Goal: Task Accomplishment & Management: Complete application form

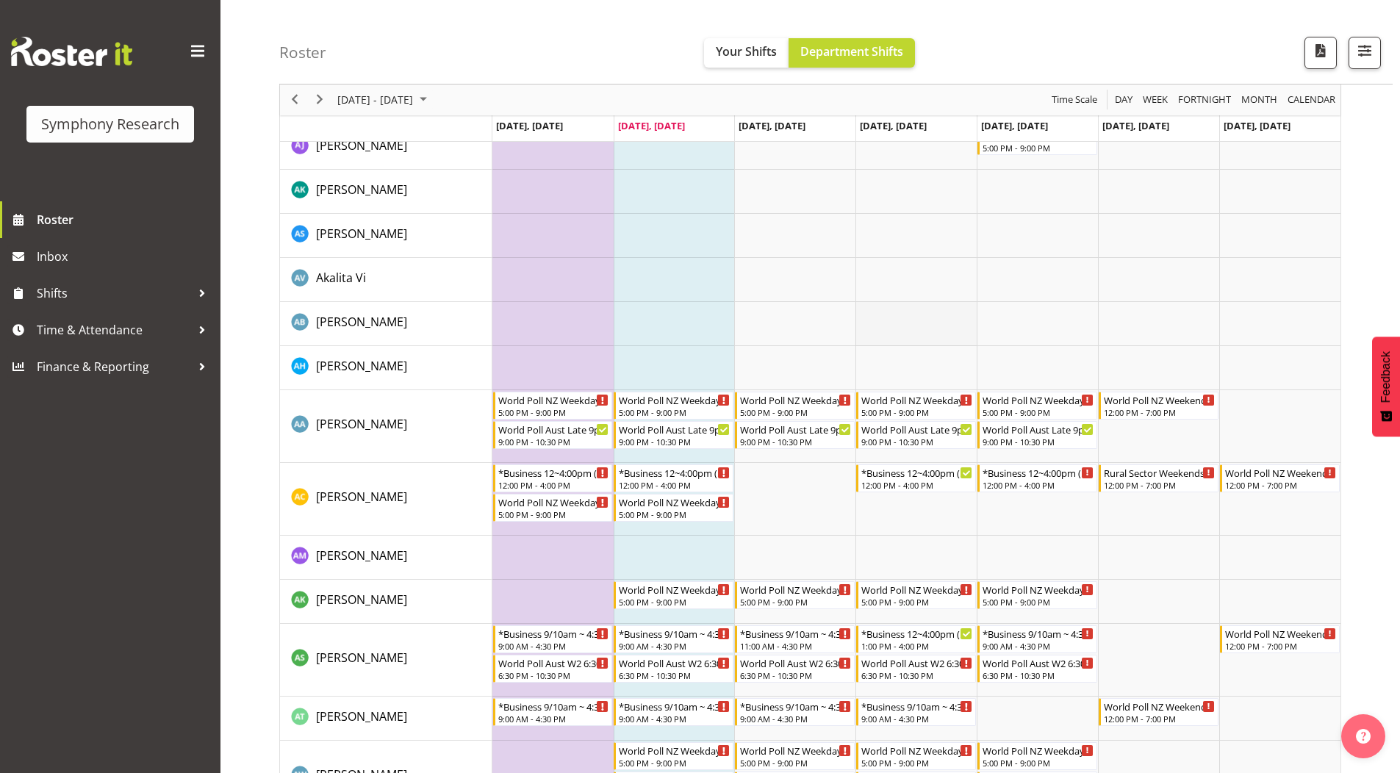
scroll to position [147, 0]
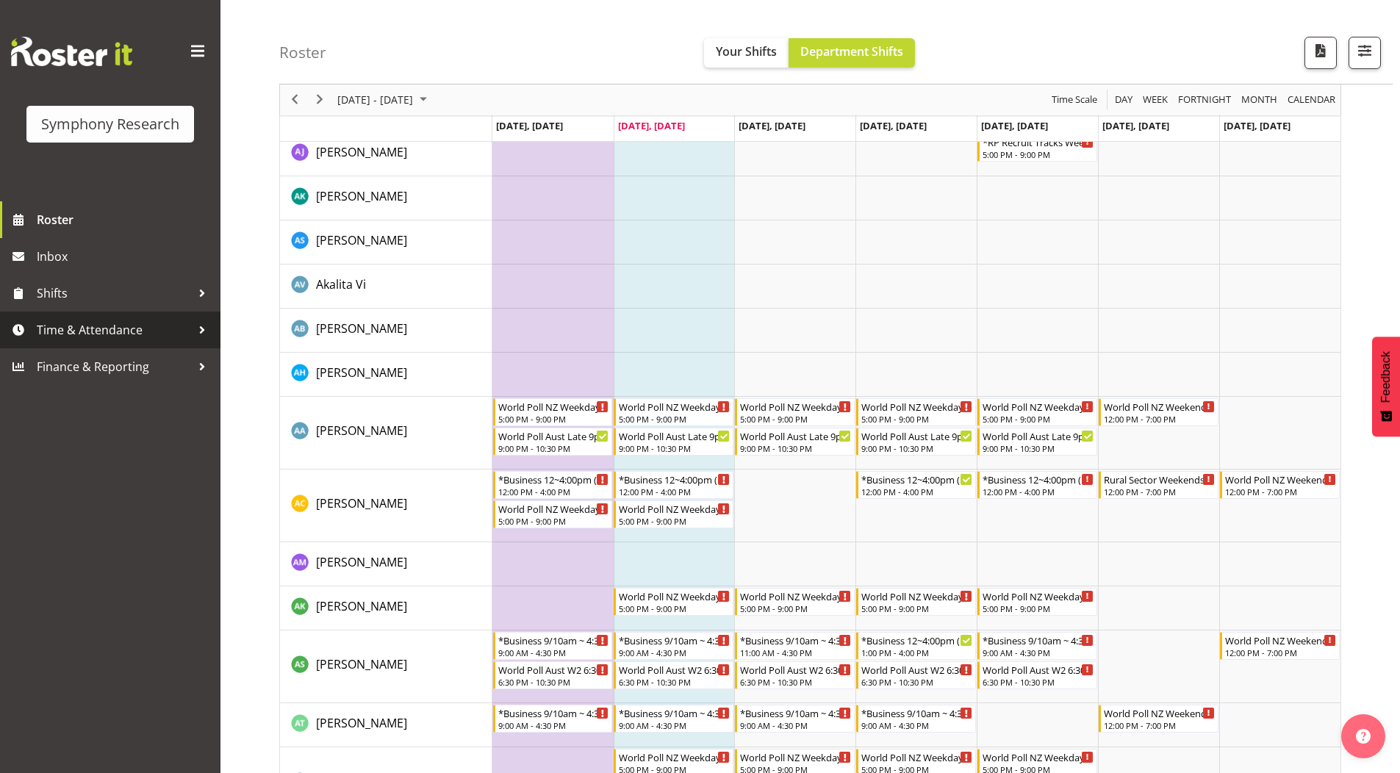
click at [87, 328] on span "Time & Attendance" at bounding box center [114, 330] width 154 height 22
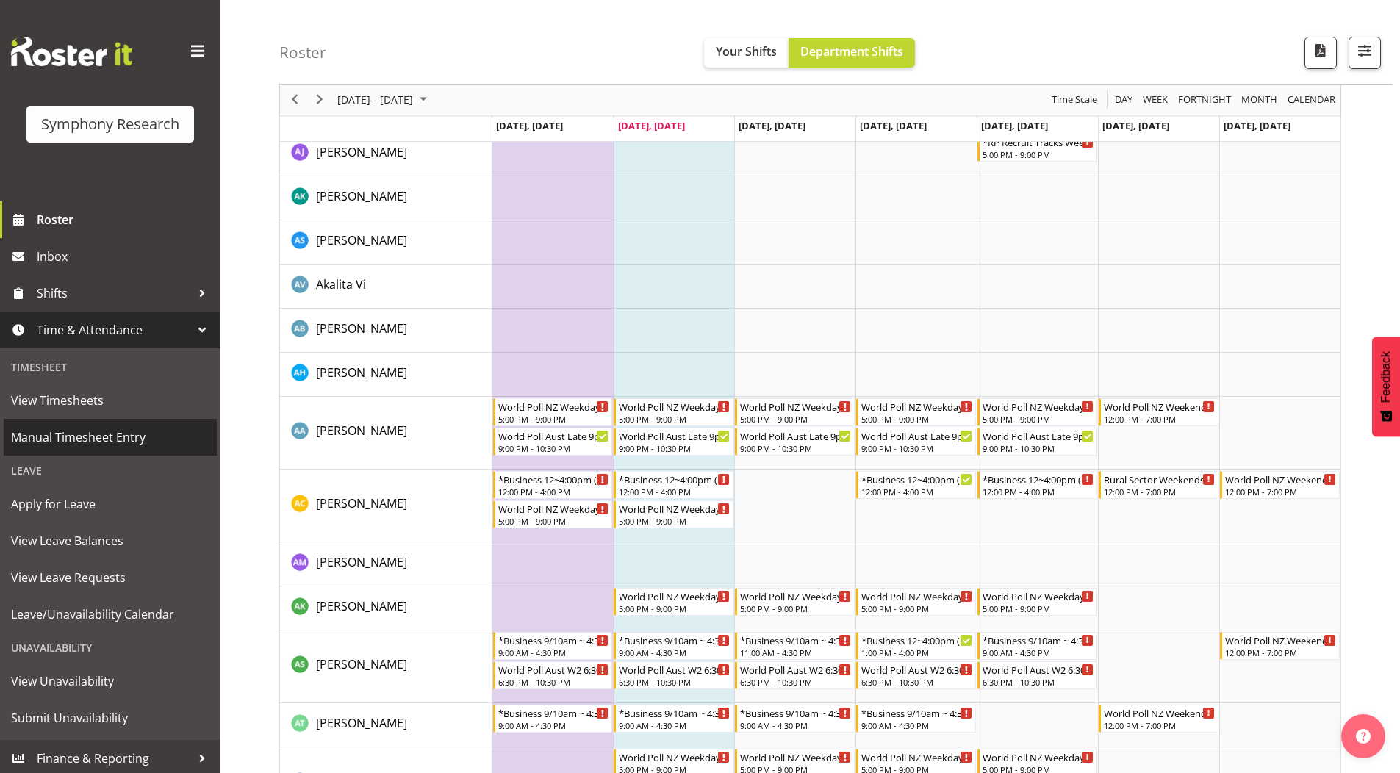
click at [57, 440] on span "Manual Timesheet Entry" at bounding box center [110, 437] width 198 height 22
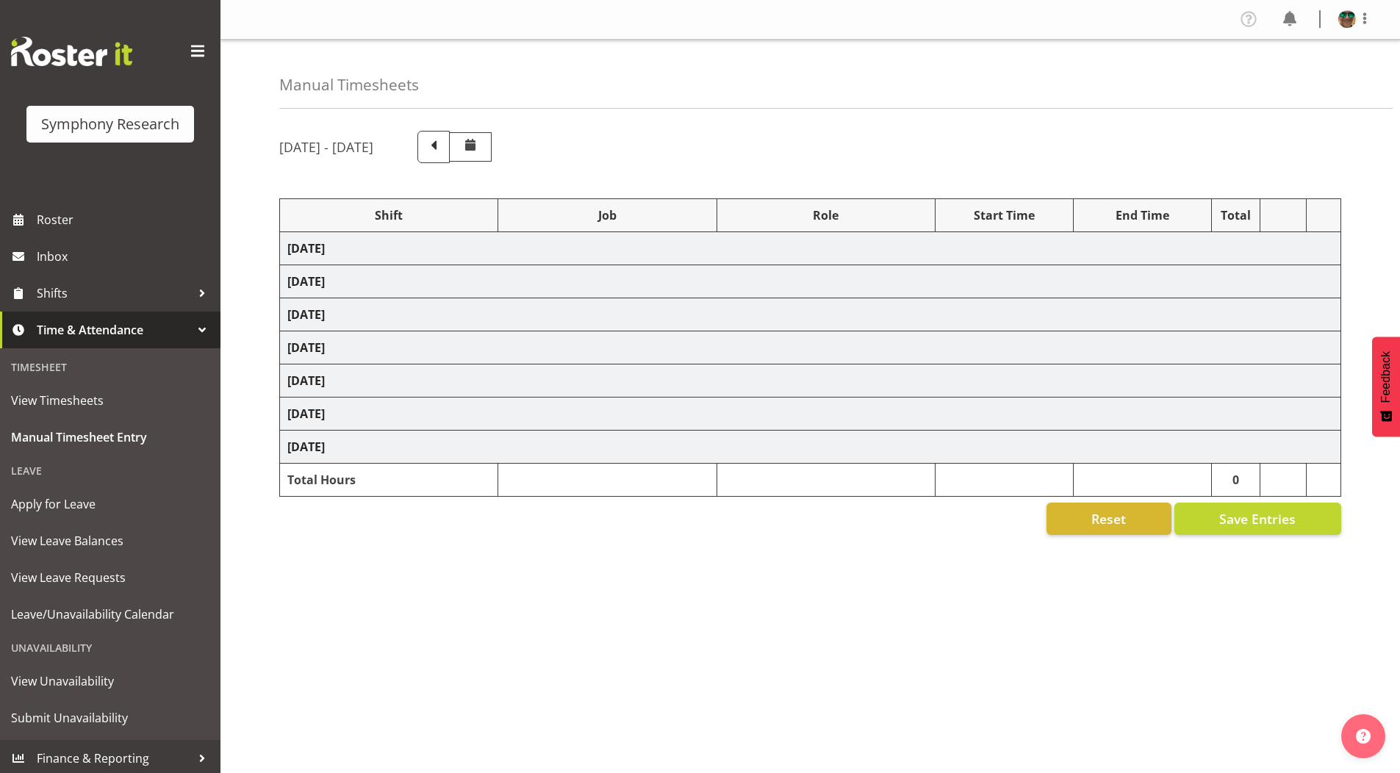
select select "4583"
select select "743"
select select "4583"
select select "10242"
select select "4583"
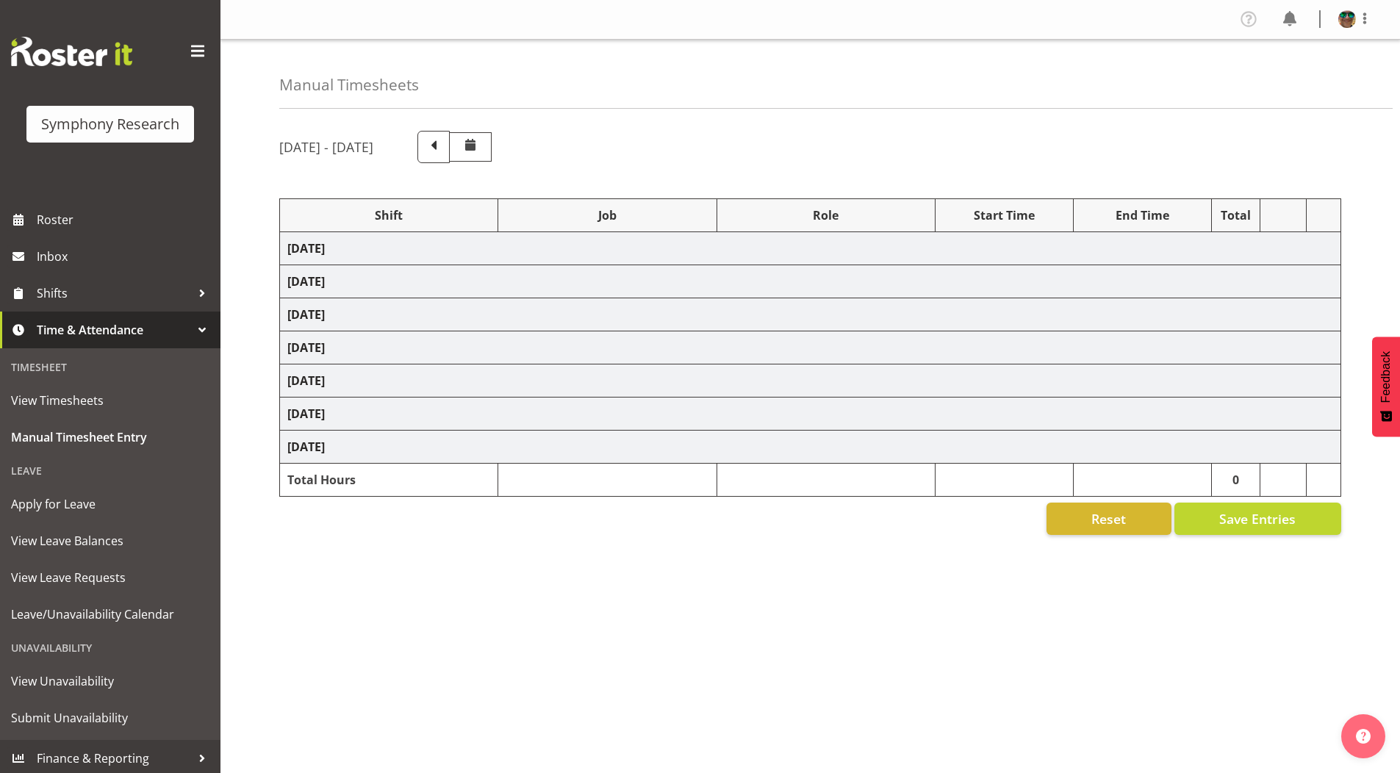
select select "10242"
select select "4583"
select select "9426"
select select "4583"
select select "10631"
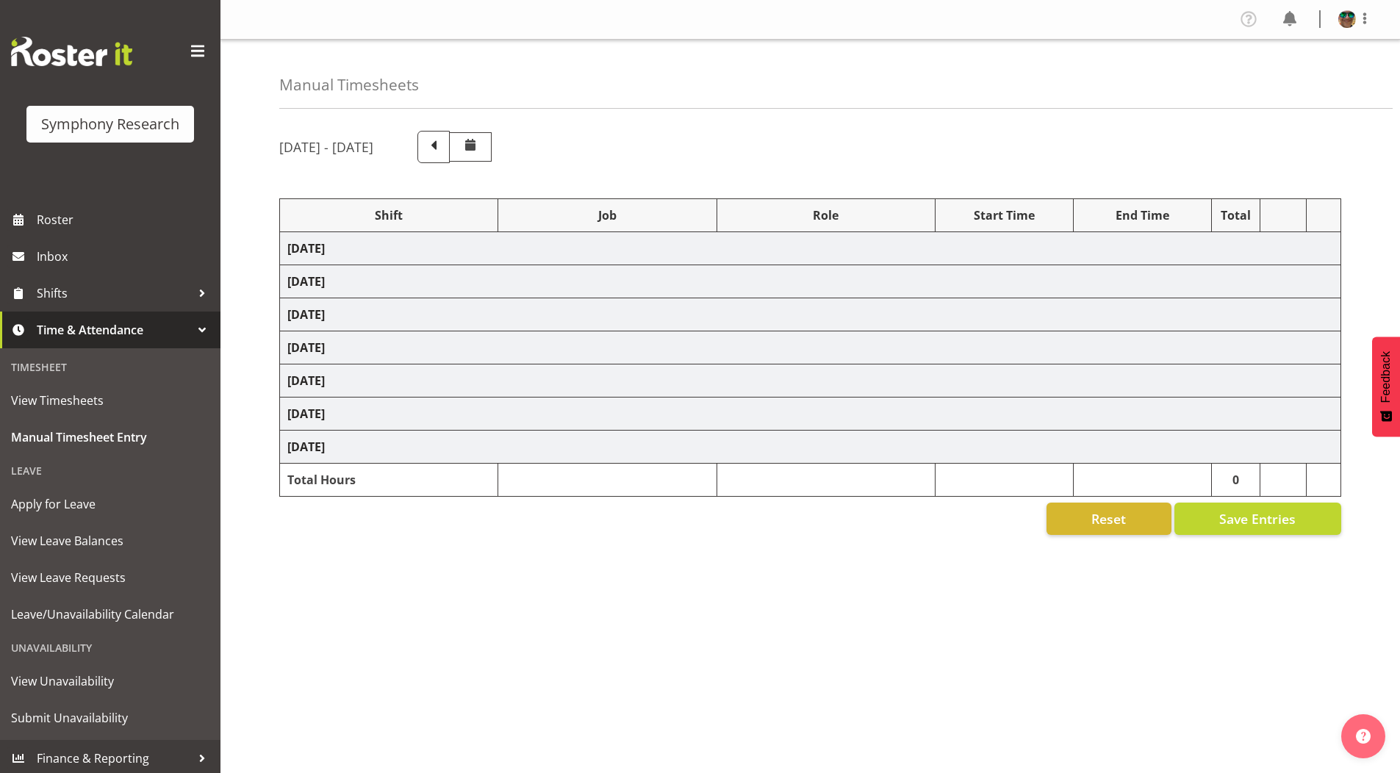
select select "4583"
select select "10633"
select select "4583"
select select "10587"
select select "4583"
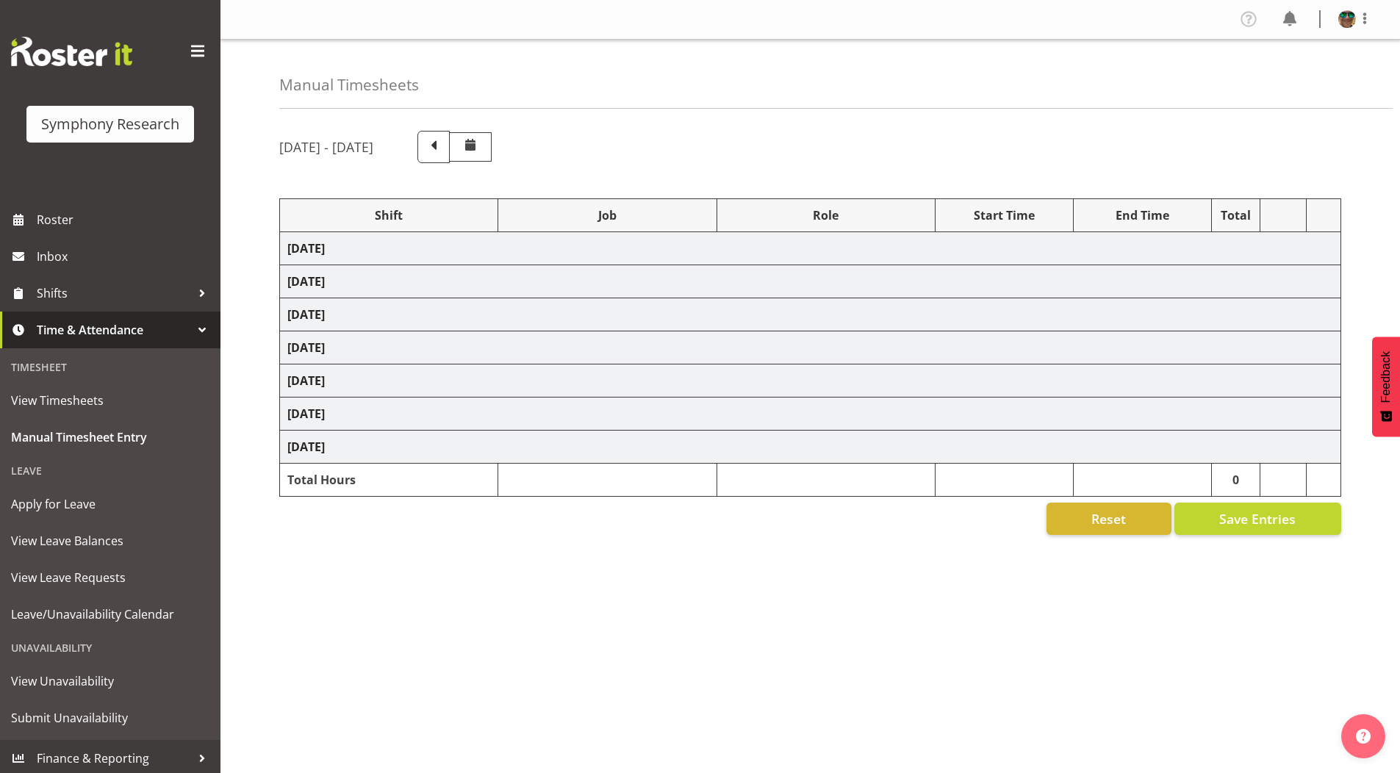
select select "10242"
select select "4583"
select select "9426"
select select "4583"
select select "10242"
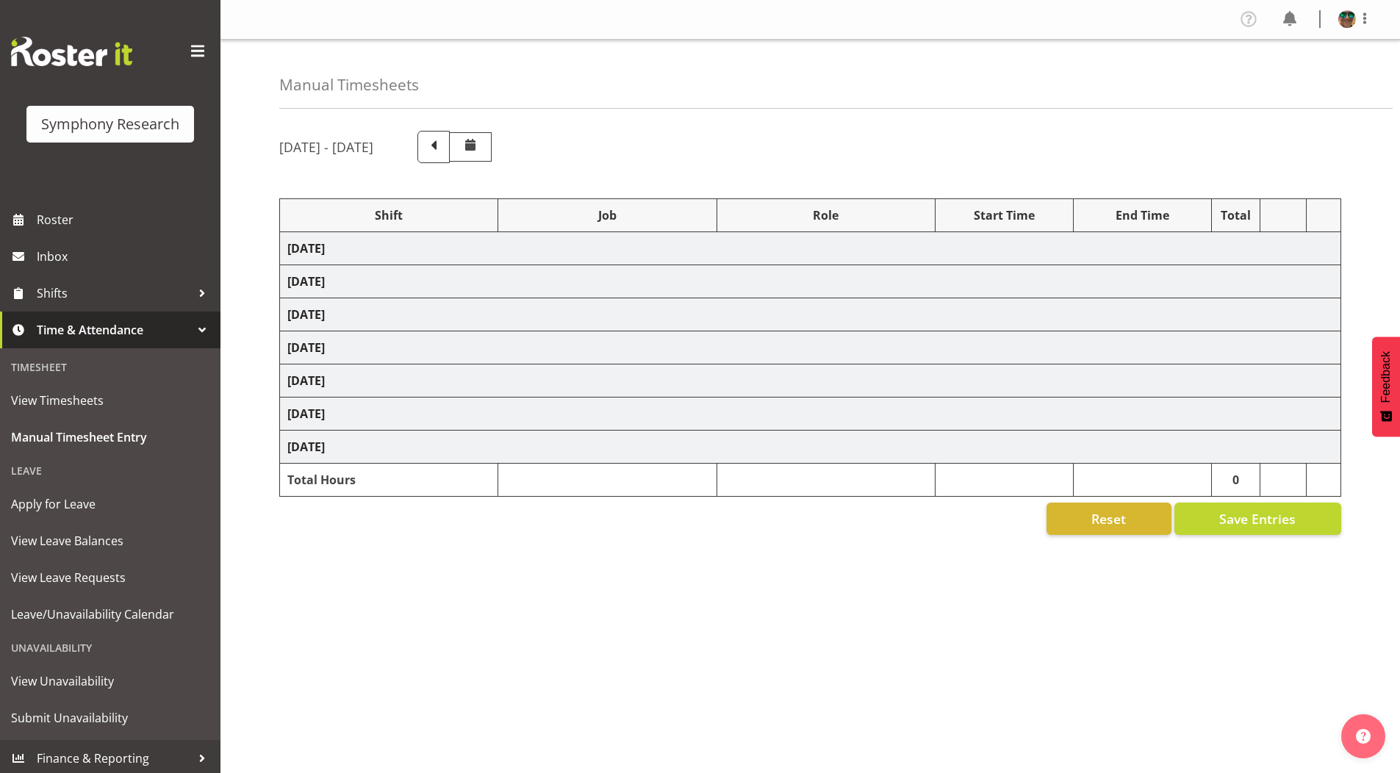
select select "4583"
select select "10633"
select select "4583"
select select "10631"
select select "4583"
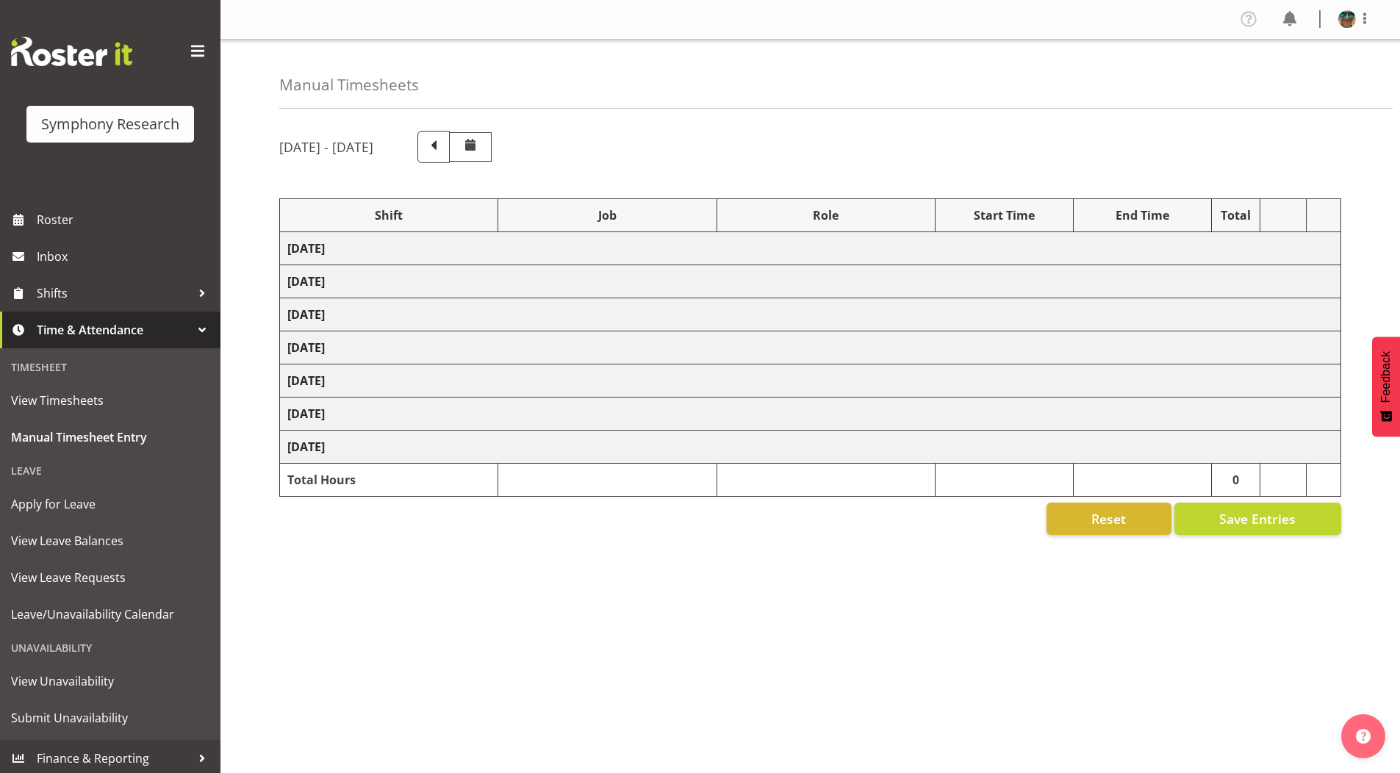
select select "10587"
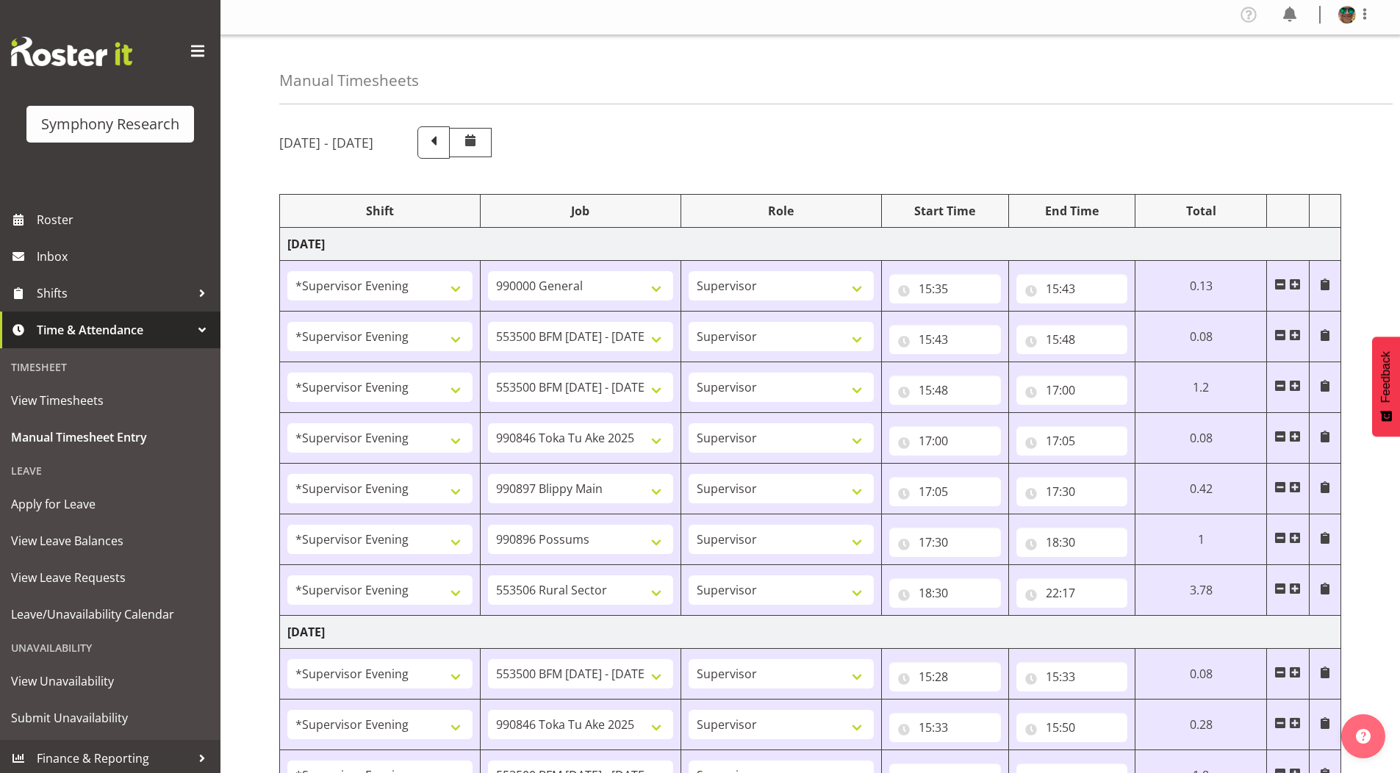
scroll to position [441, 0]
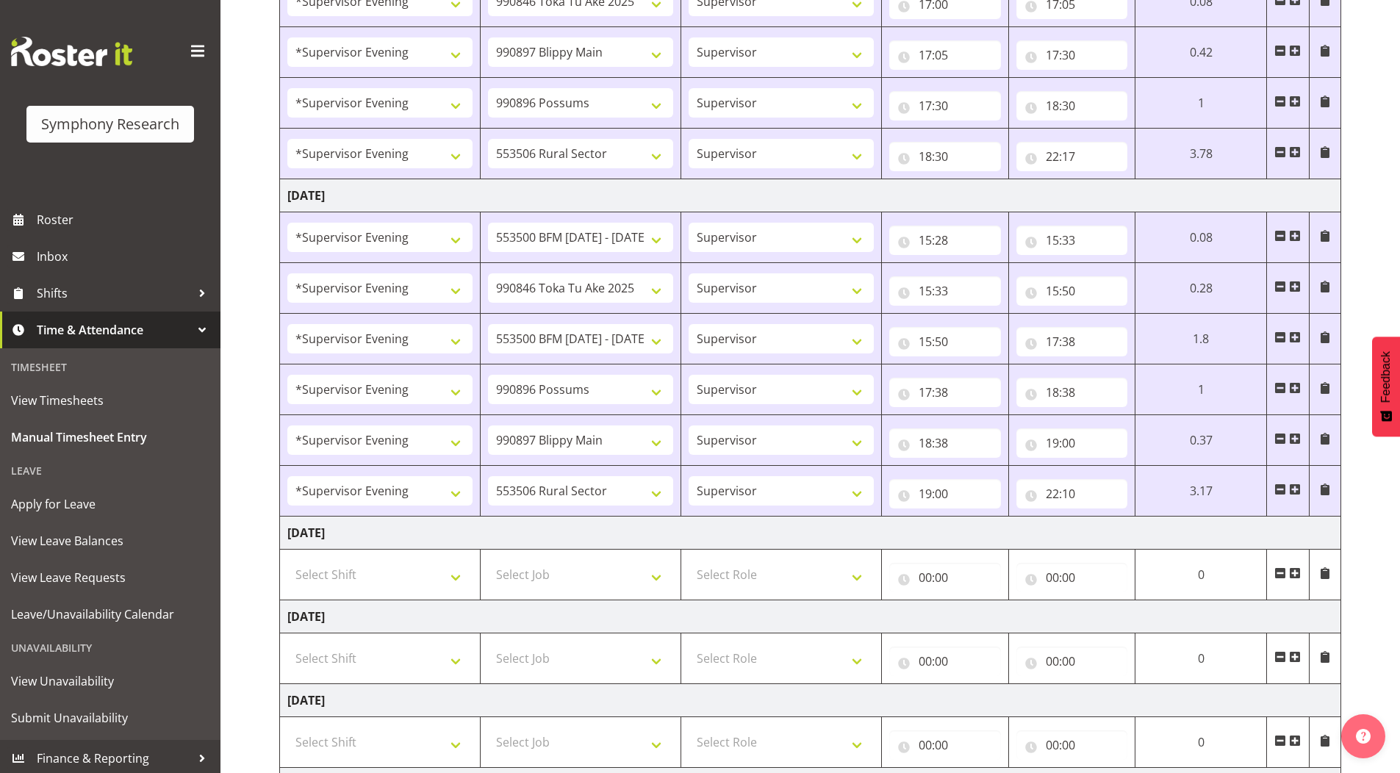
click at [1297, 490] on span at bounding box center [1295, 490] width 12 height 12
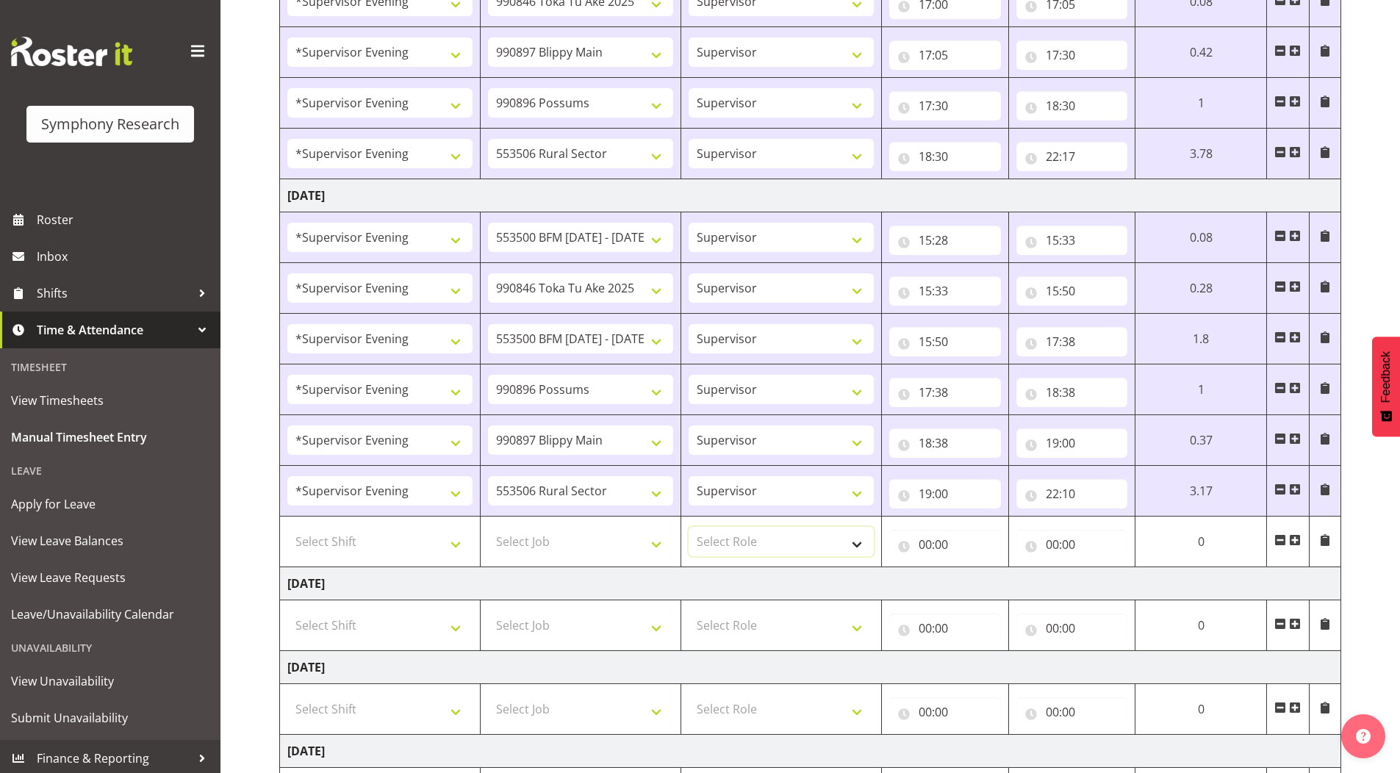
click at [733, 537] on select "Select Role Supervisor Briefing Interviewing" at bounding box center [781, 541] width 185 height 29
select select "45"
click at [689, 527] on select "Select Role Supervisor Briefing Interviewing" at bounding box center [781, 541] width 185 height 29
click at [568, 541] on select "Select Job 550060 IF Admin 553492 World Poll Aus Wave 2 Main 2025 553493 World …" at bounding box center [580, 541] width 185 height 29
select select "10631"
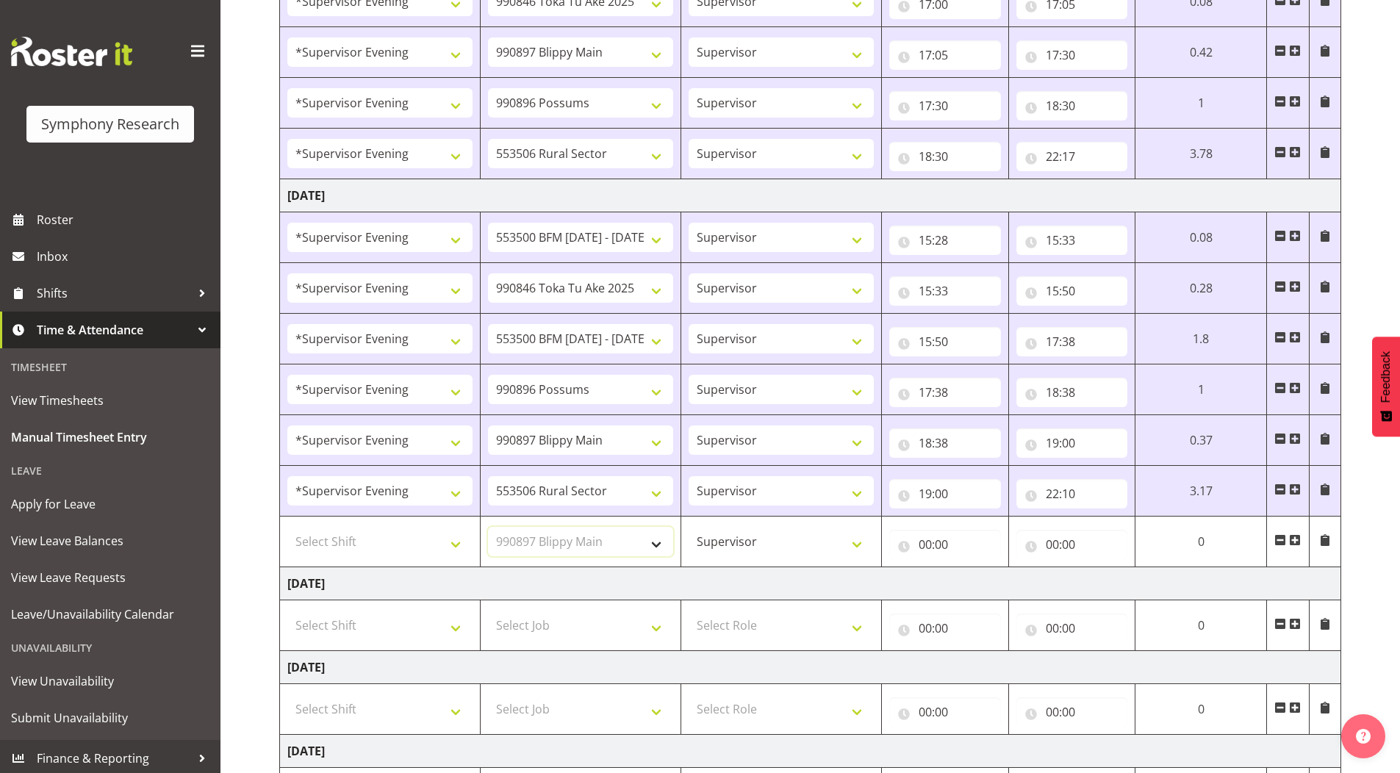
click at [488, 527] on select "Select Job 550060 IF Admin 553492 World Poll Aus Wave 2 Main 2025 553493 World …" at bounding box center [580, 541] width 185 height 29
click at [356, 537] on select "Select Shift !!Weekend Residential (Roster IT Shift Label) *Business 9/10am ~ 4…" at bounding box center [379, 541] width 185 height 29
select select "4583"
click at [287, 527] on select "Select Shift !!Weekend Residential (Roster IT Shift Label) *Business 9/10am ~ 4…" at bounding box center [379, 541] width 185 height 29
click at [924, 543] on input "00:00" at bounding box center [945, 544] width 112 height 29
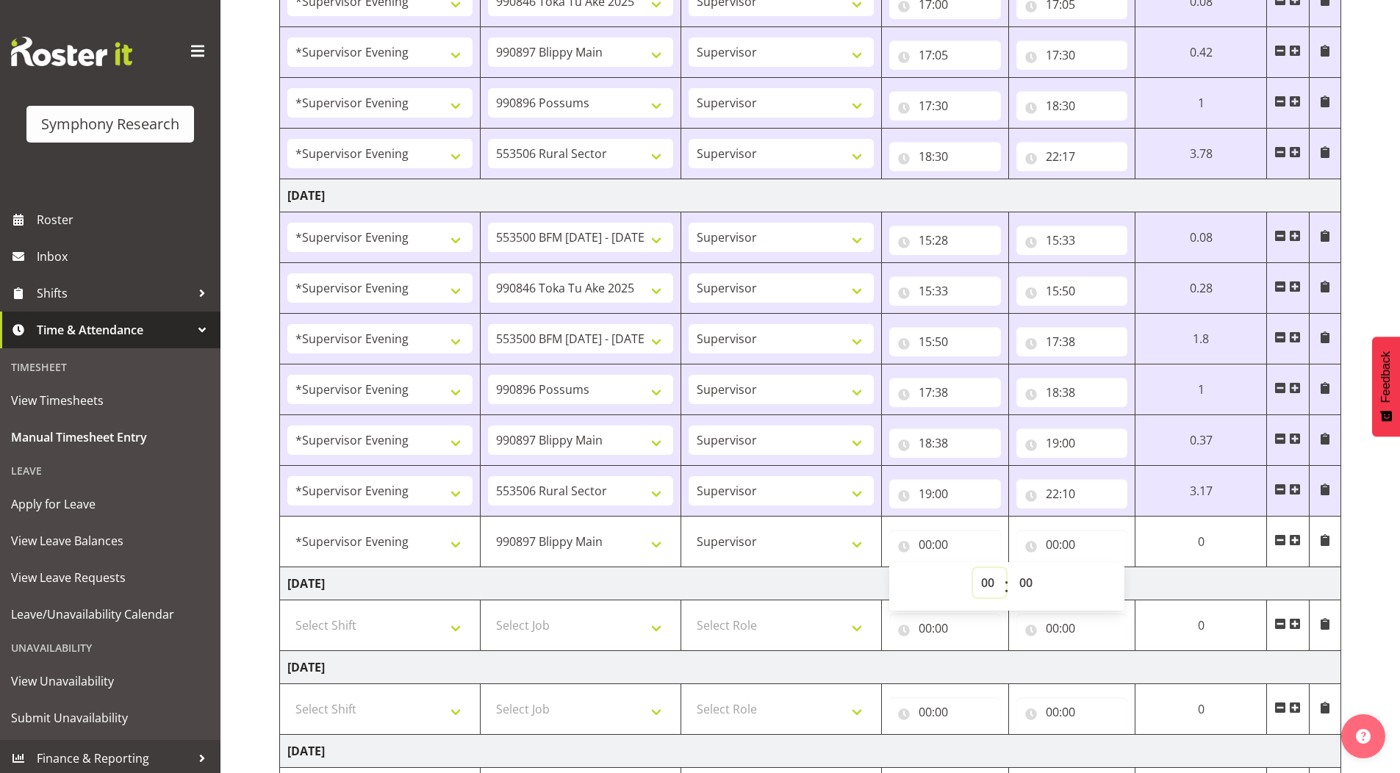
click at [985, 578] on select "00 01 02 03 04 05 06 07 08 09 10 11 12 13 14 15 16 17 18 19 20 21 22 23" at bounding box center [989, 582] width 33 height 29
select select "22"
click at [973, 568] on select "00 01 02 03 04 05 06 07 08 09 10 11 12 13 14 15 16 17 18 19 20 21 22 23" at bounding box center [989, 582] width 33 height 29
type input "22:00"
click at [1029, 579] on select "00 01 02 03 04 05 06 07 08 09 10 11 12 13 14 15 16 17 18 19 20 21 22 23 24 25 2…" at bounding box center [1027, 582] width 33 height 29
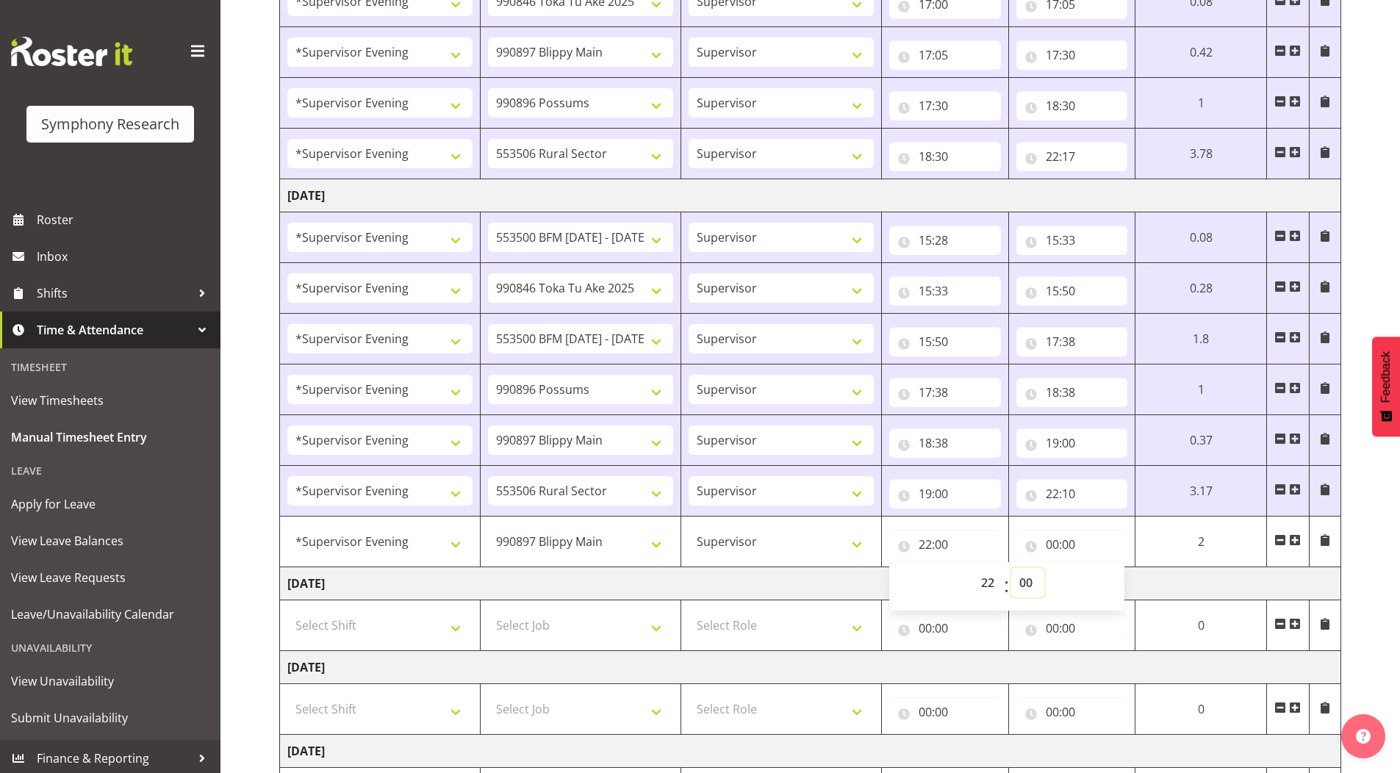
select select "10"
click at [1011, 568] on select "00 01 02 03 04 05 06 07 08 09 10 11 12 13 14 15 16 17 18 19 20 21 22 23 24 25 2…" at bounding box center [1027, 582] width 33 height 29
type input "22:10"
click at [1053, 542] on input "00:00" at bounding box center [1072, 544] width 112 height 29
drag, startPoint x: 1120, startPoint y: 584, endPoint x: 1115, endPoint y: 569, distance: 16.3
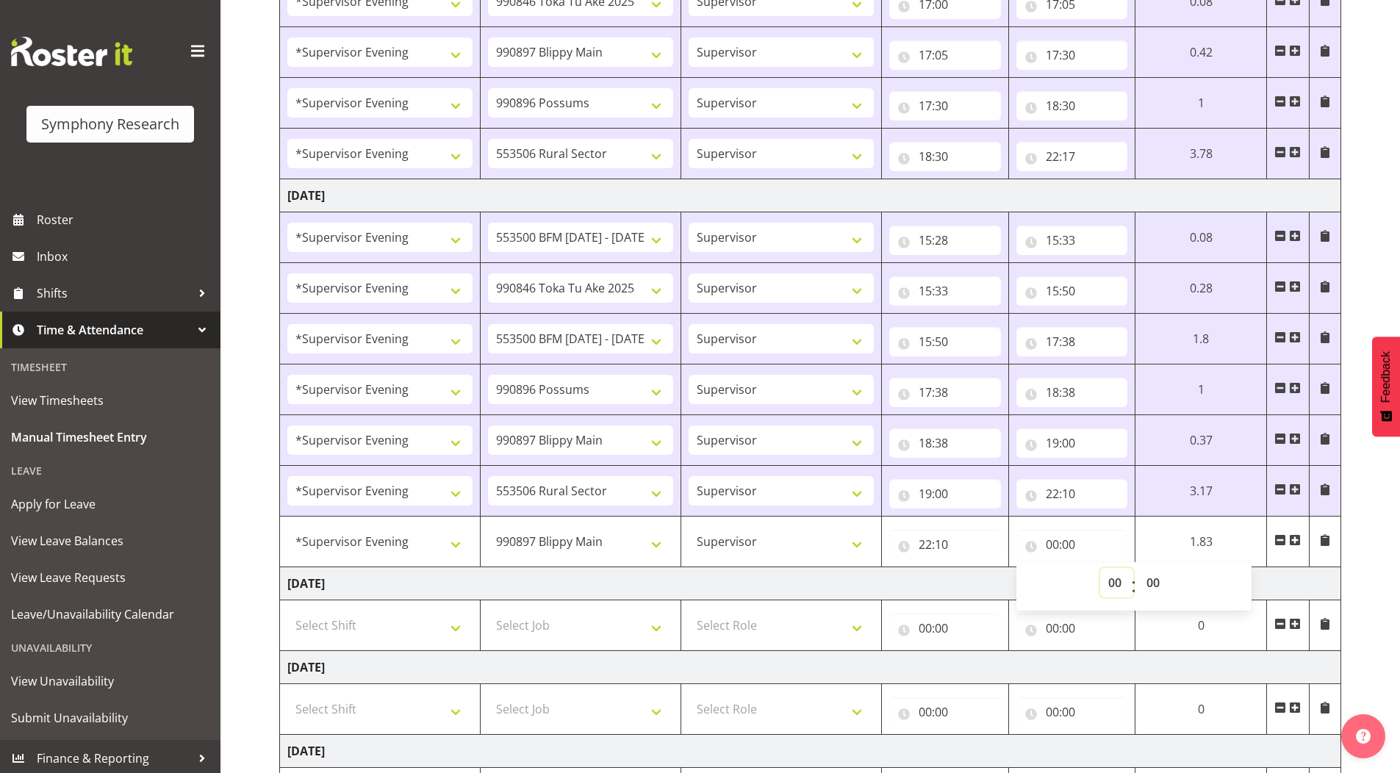
click at [1120, 584] on select "00 01 02 03 04 05 06 07 08 09 10 11 12 13 14 15 16 17 18 19 20 21 22 23" at bounding box center [1116, 582] width 33 height 29
select select "22"
click at [1133, 568] on select "00 01 02 03 04 05 06 07 08 09 10 11 12 13 14 15 16 17 18 19 20 21 22 23" at bounding box center [1116, 582] width 33 height 29
type input "22:00"
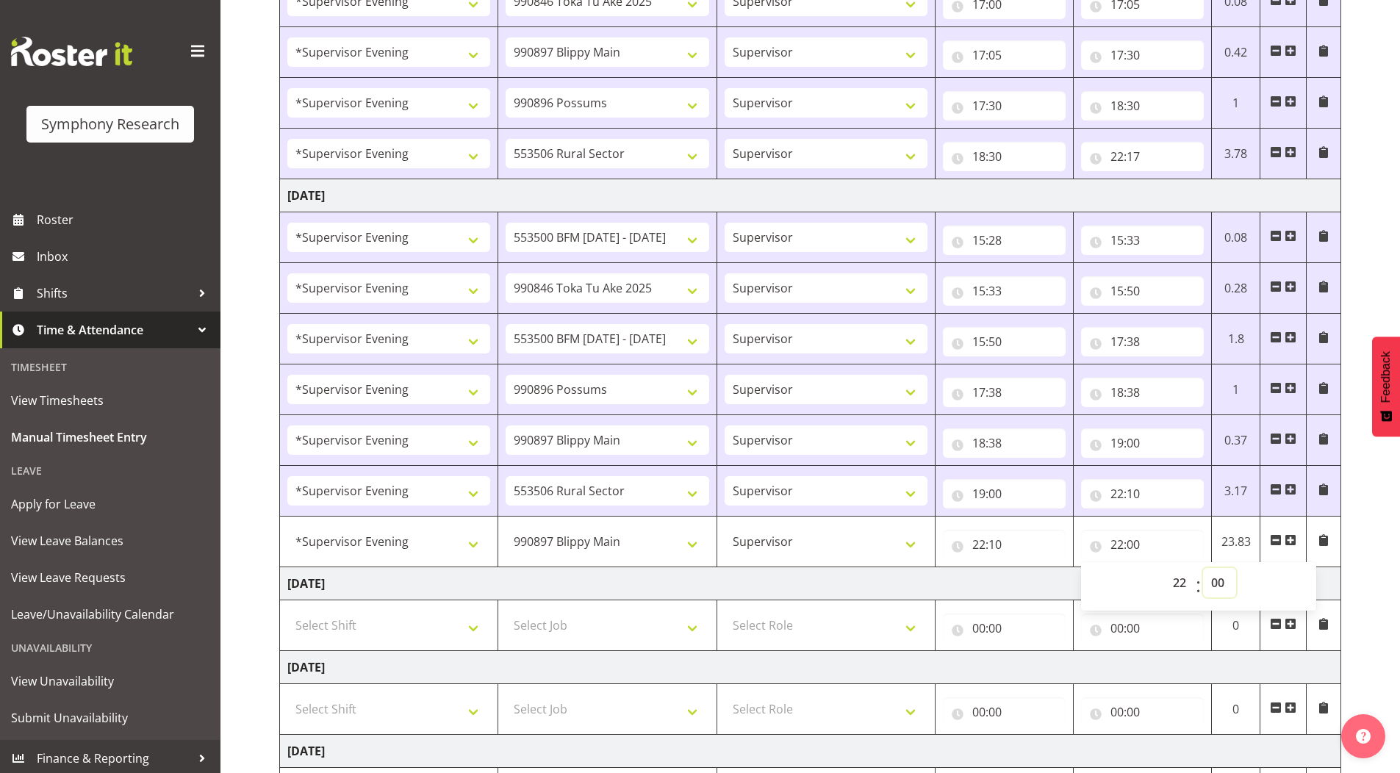
drag, startPoint x: 1222, startPoint y: 578, endPoint x: 1222, endPoint y: 569, distance: 8.8
click at [1222, 578] on select "00 01 02 03 04 05 06 07 08 09 10 11 12 13 14 15 16 17 18 19 20 21 22 23 24 25 2…" at bounding box center [1219, 582] width 33 height 29
select select "25"
click at [1203, 568] on select "00 01 02 03 04 05 06 07 08 09 10 11 12 13 14 15 16 17 18 19 20 21 22 23 24 25 2…" at bounding box center [1219, 582] width 33 height 29
type input "22:25"
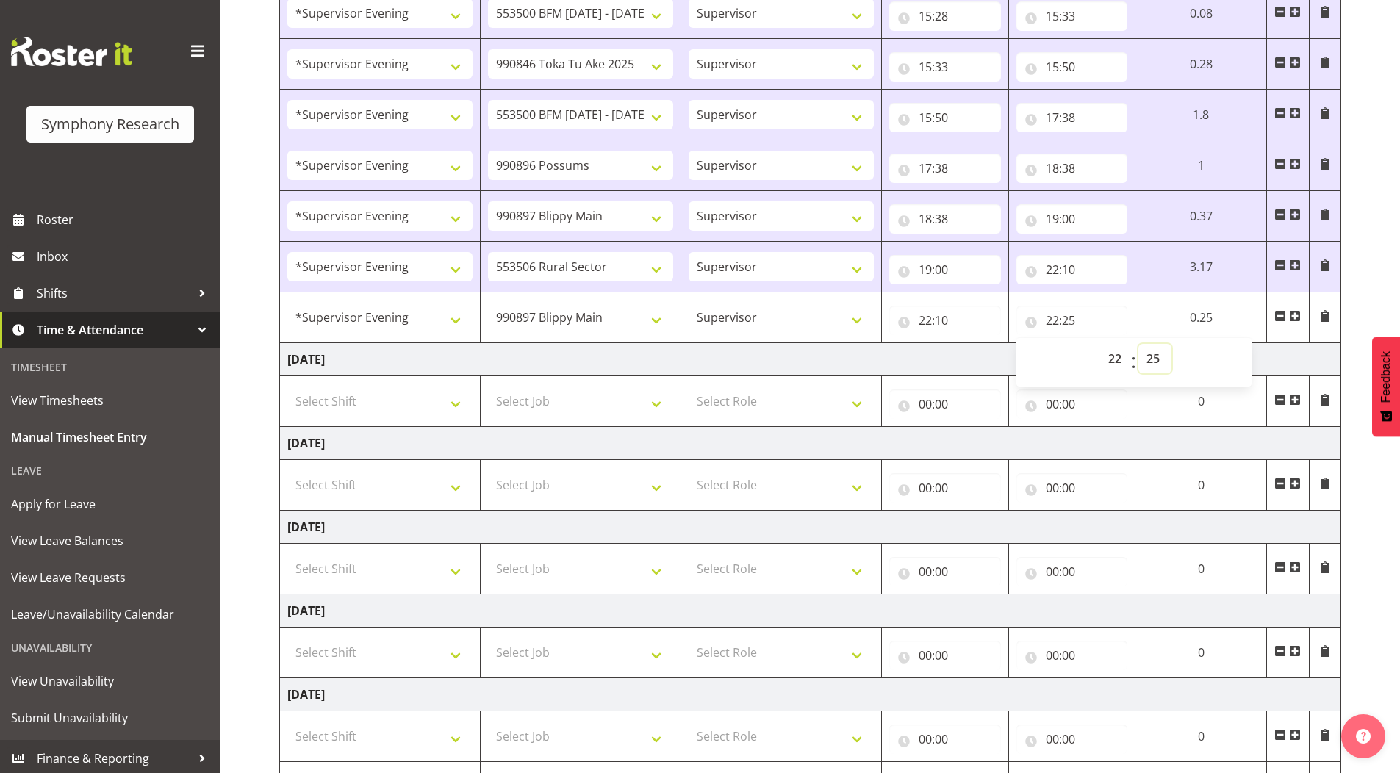
scroll to position [747, 0]
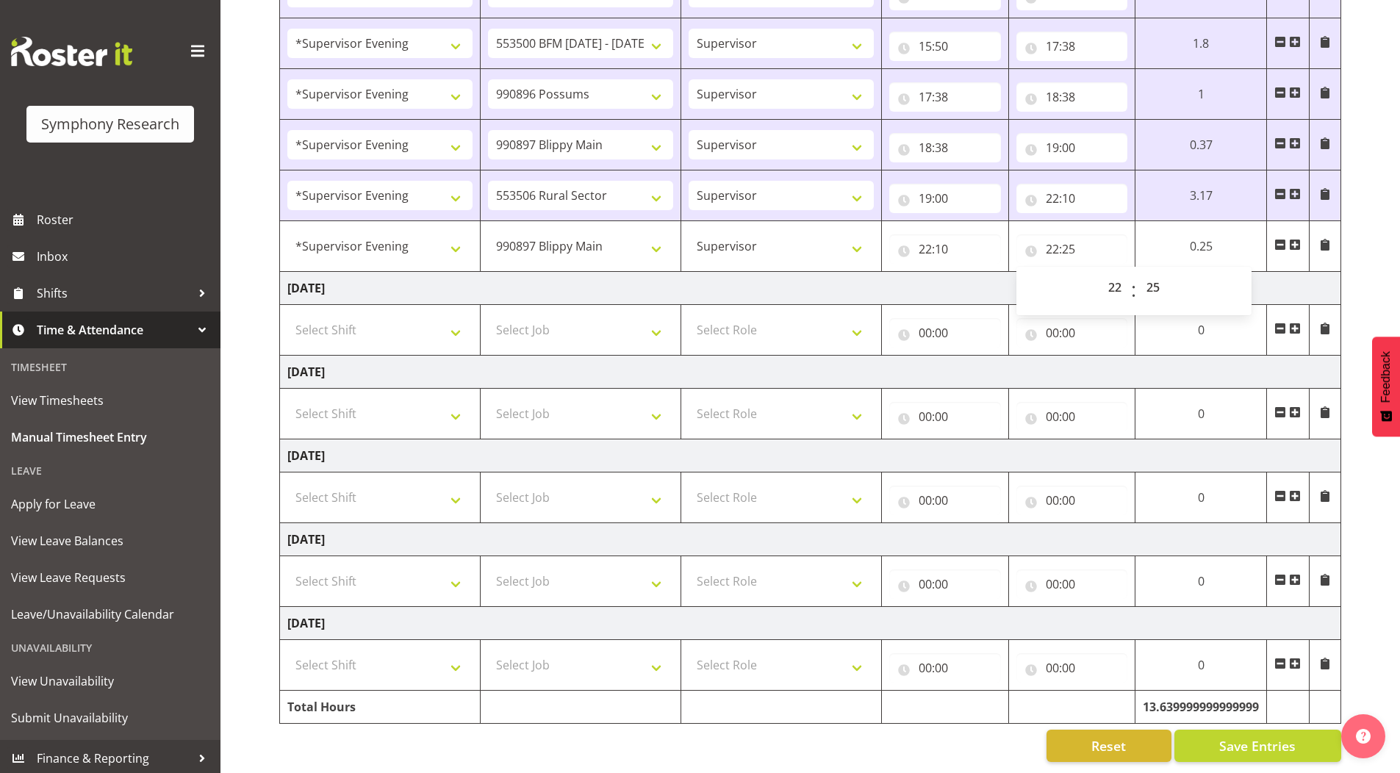
click at [1385, 159] on div "September 22nd - September 28th 2025 Shift Job Role Start Time End Time Total M…" at bounding box center [839, 78] width 1121 height 1390
click at [1327, 239] on span at bounding box center [1325, 245] width 12 height 12
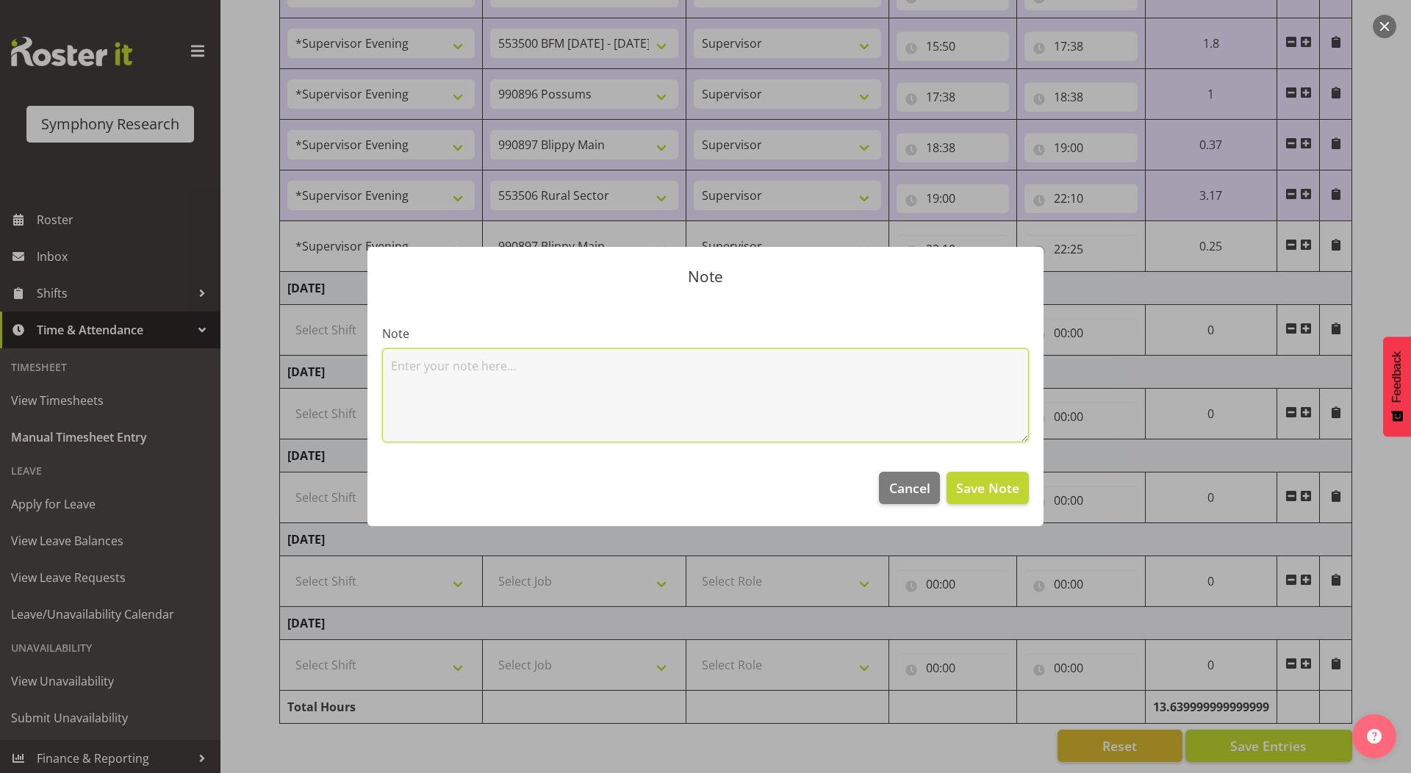
click at [678, 418] on textarea at bounding box center [705, 395] width 647 height 94
type textarea "1x Val"
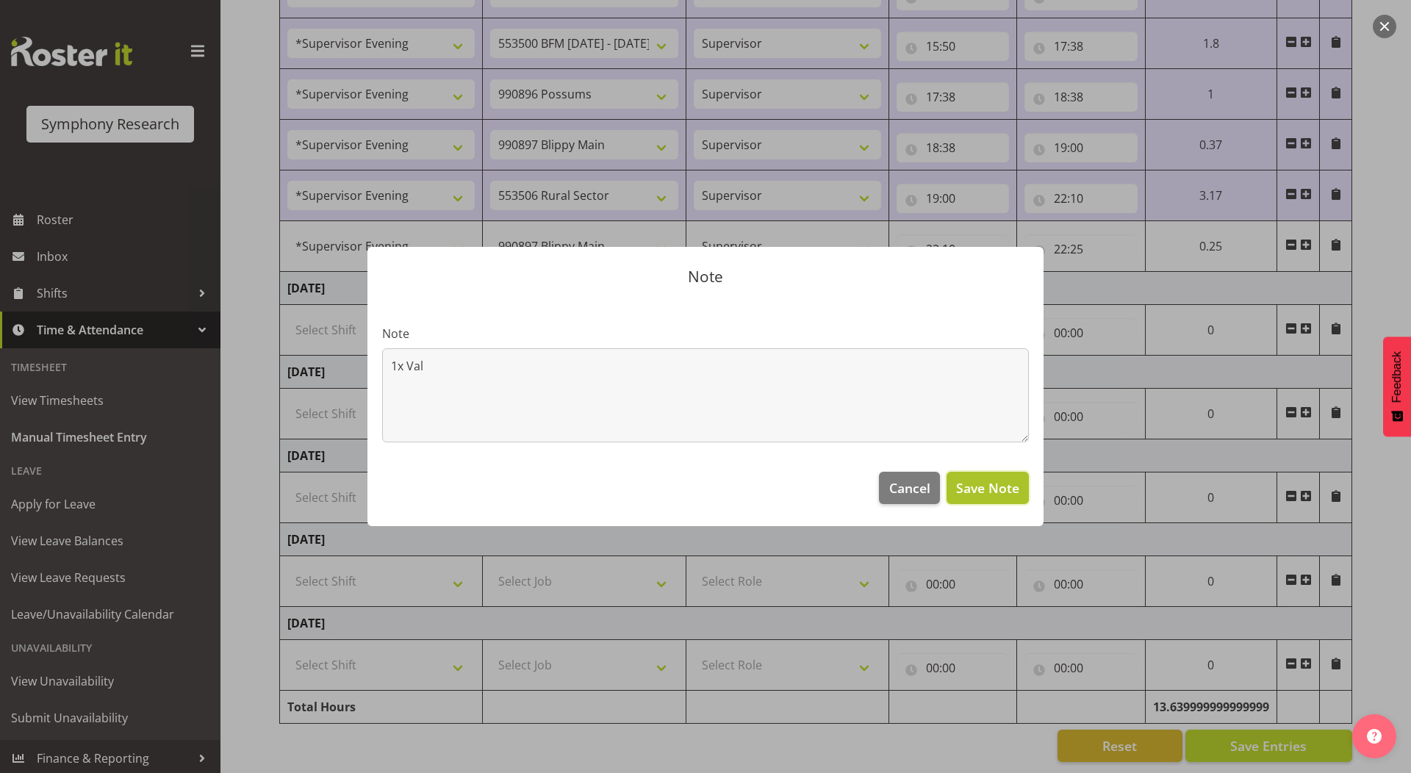
click at [973, 490] on span "Save Note" at bounding box center [987, 487] width 63 height 19
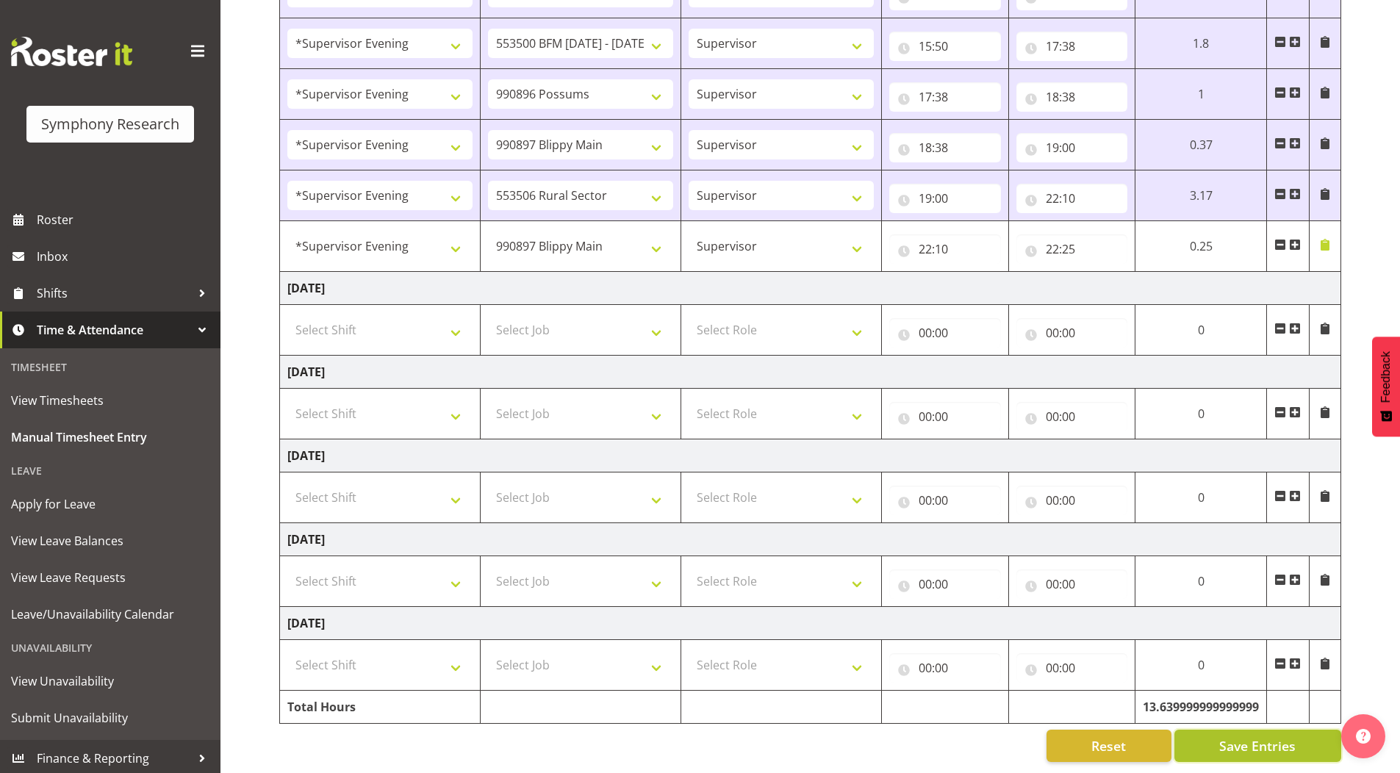
click at [1208, 737] on button "Save Entries" at bounding box center [1257, 746] width 167 height 32
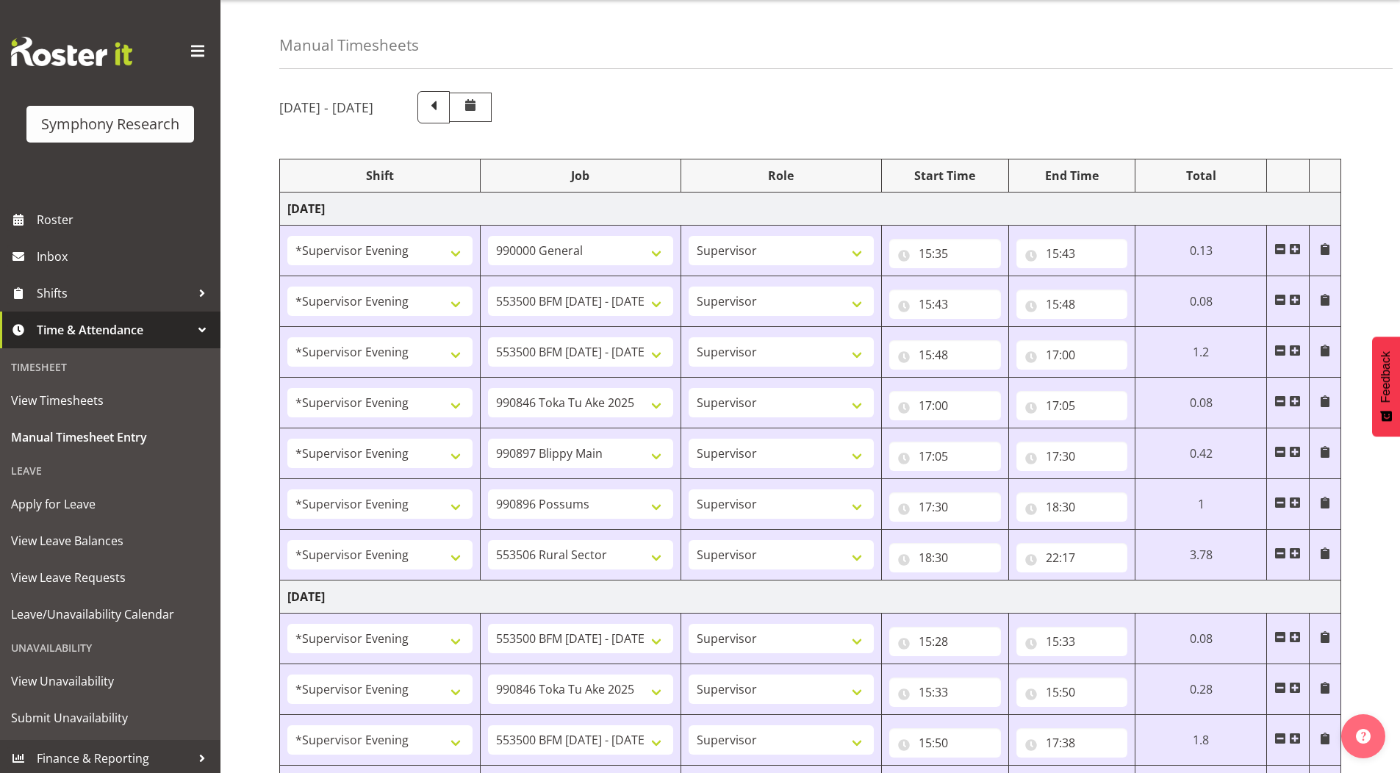
scroll to position [0, 0]
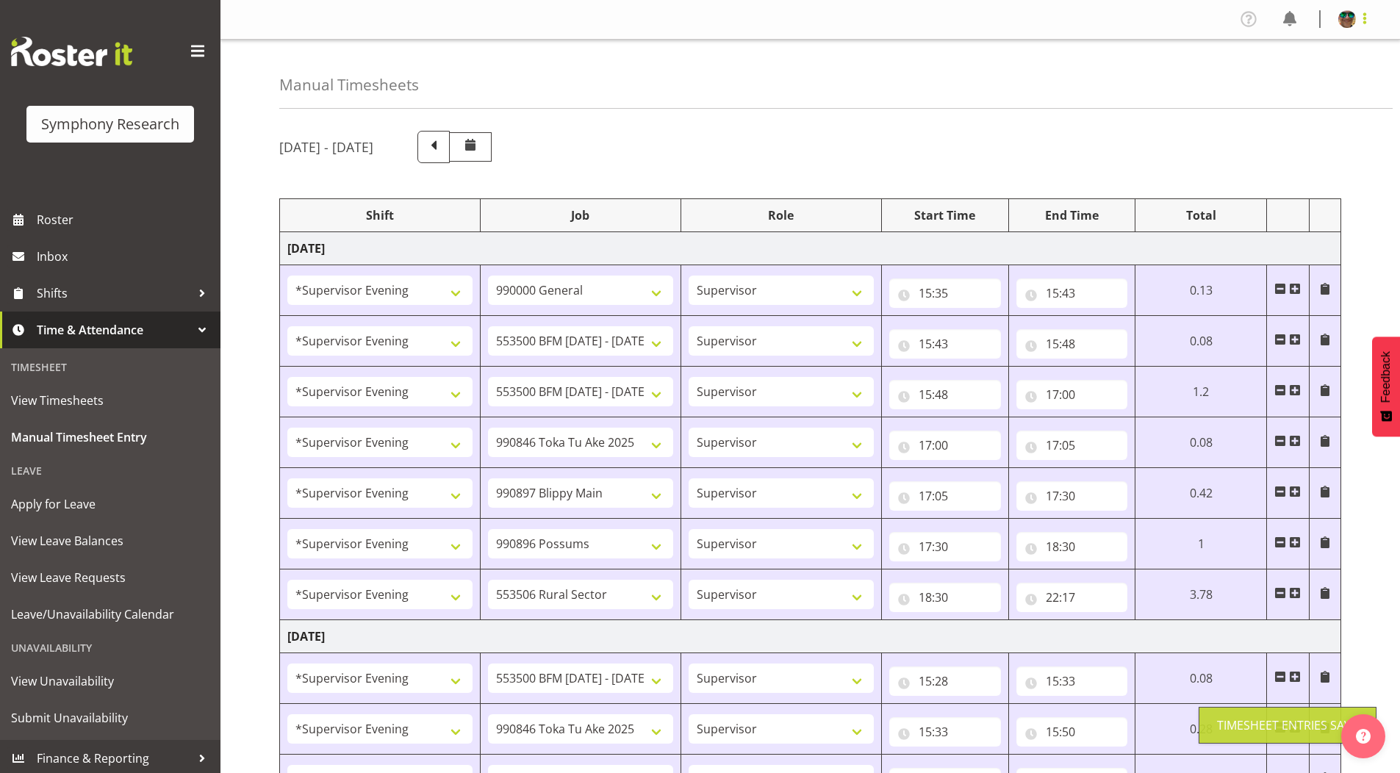
click at [1369, 20] on span at bounding box center [1365, 19] width 18 height 18
click at [1302, 85] on link "Log Out" at bounding box center [1303, 77] width 141 height 26
